Goal: Find contact information: Find contact information

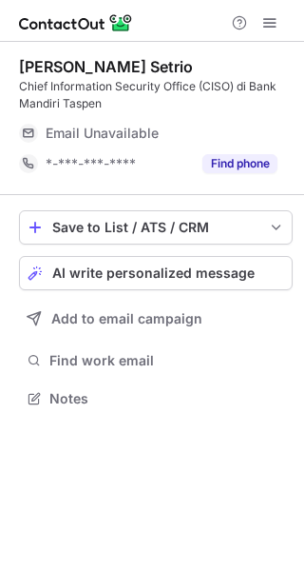
scroll to position [384, 304]
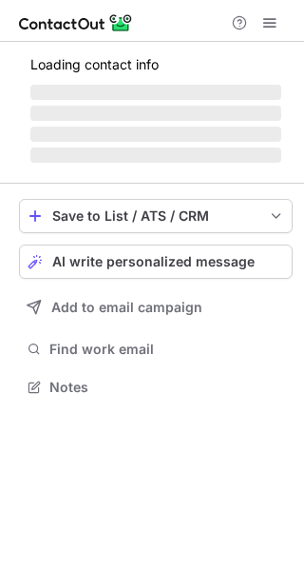
scroll to position [384, 304]
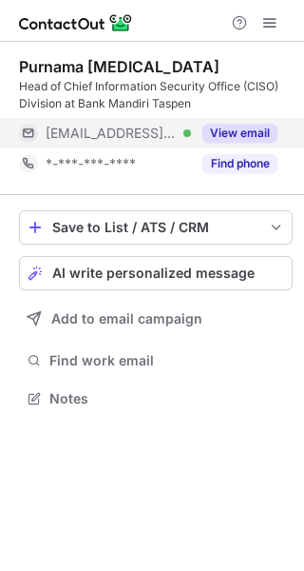
click at [242, 131] on button "View email" at bounding box center [240, 133] width 75 height 19
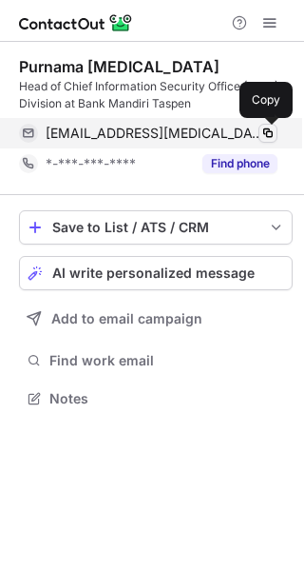
click at [269, 131] on span at bounding box center [268, 133] width 15 height 15
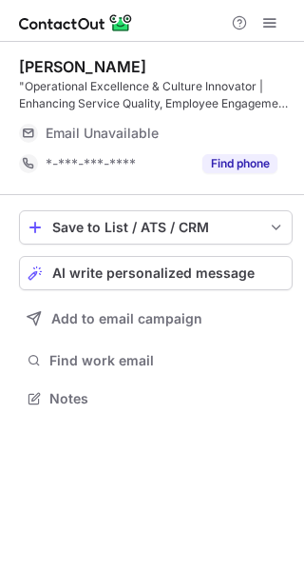
scroll to position [384, 304]
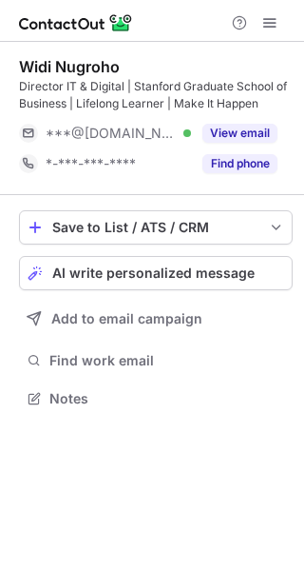
scroll to position [384, 304]
